Goal: Entertainment & Leisure: Consume media (video, audio)

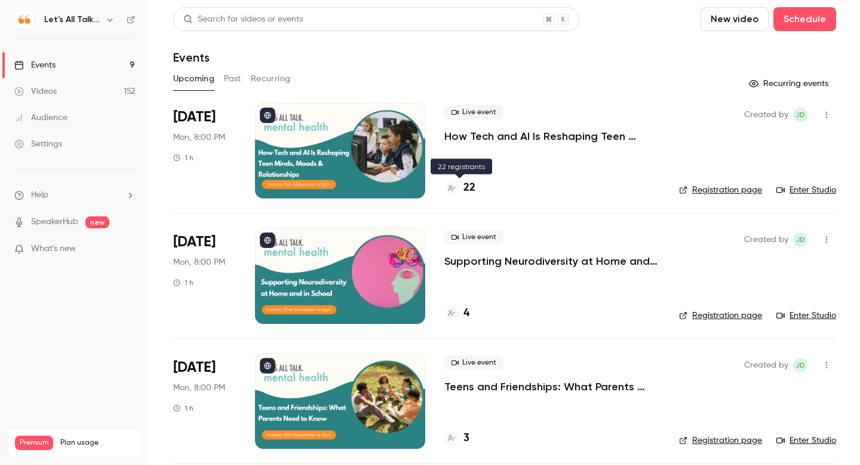
click at [469, 189] on h4 "22" at bounding box center [470, 188] width 12 height 16
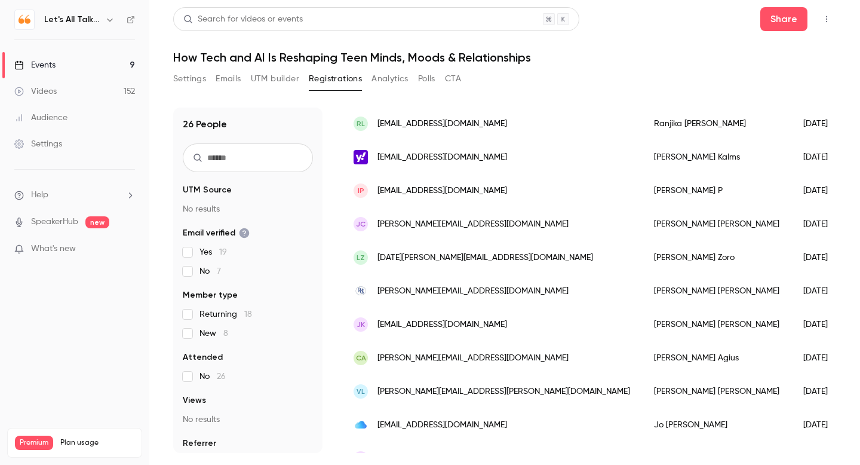
scroll to position [639, 0]
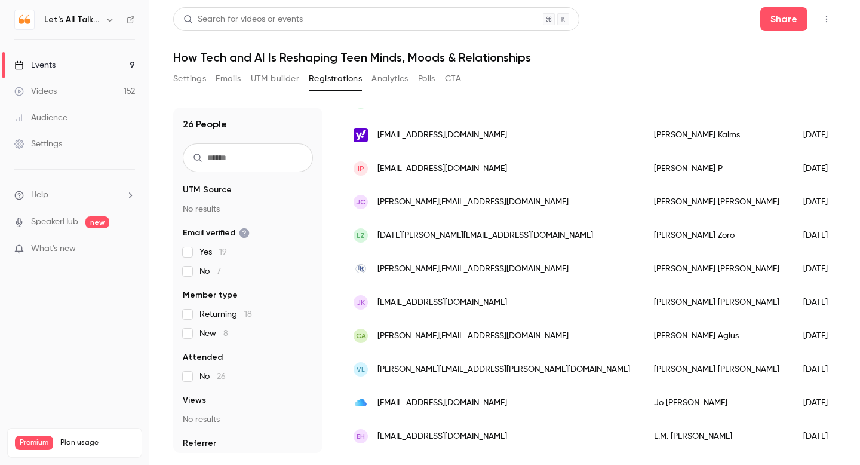
click at [461, 265] on span "[PERSON_NAME][EMAIL_ADDRESS][DOMAIN_NAME]" at bounding box center [473, 269] width 191 height 13
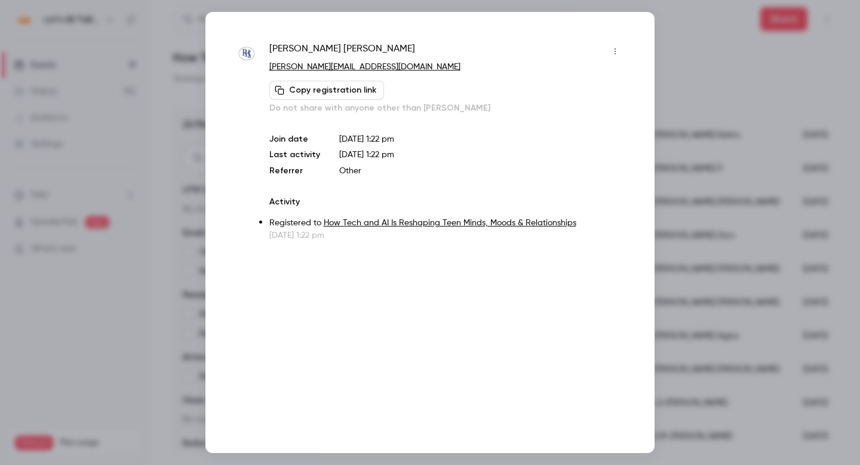
click at [704, 54] on div at bounding box center [430, 232] width 860 height 465
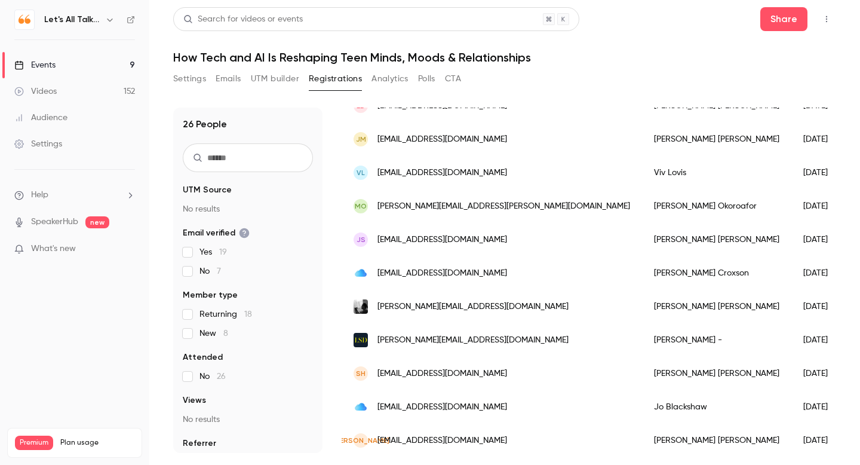
scroll to position [0, 0]
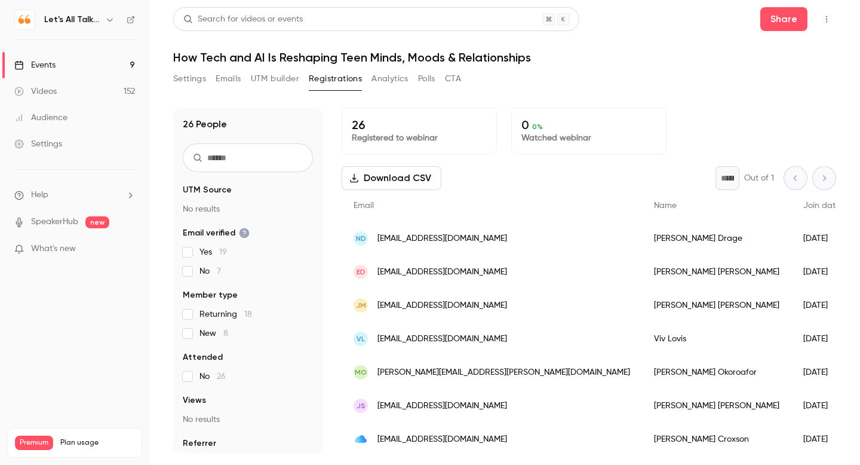
click at [50, 90] on div "Videos" at bounding box center [35, 91] width 42 height 12
